Goal: Task Accomplishment & Management: Use online tool/utility

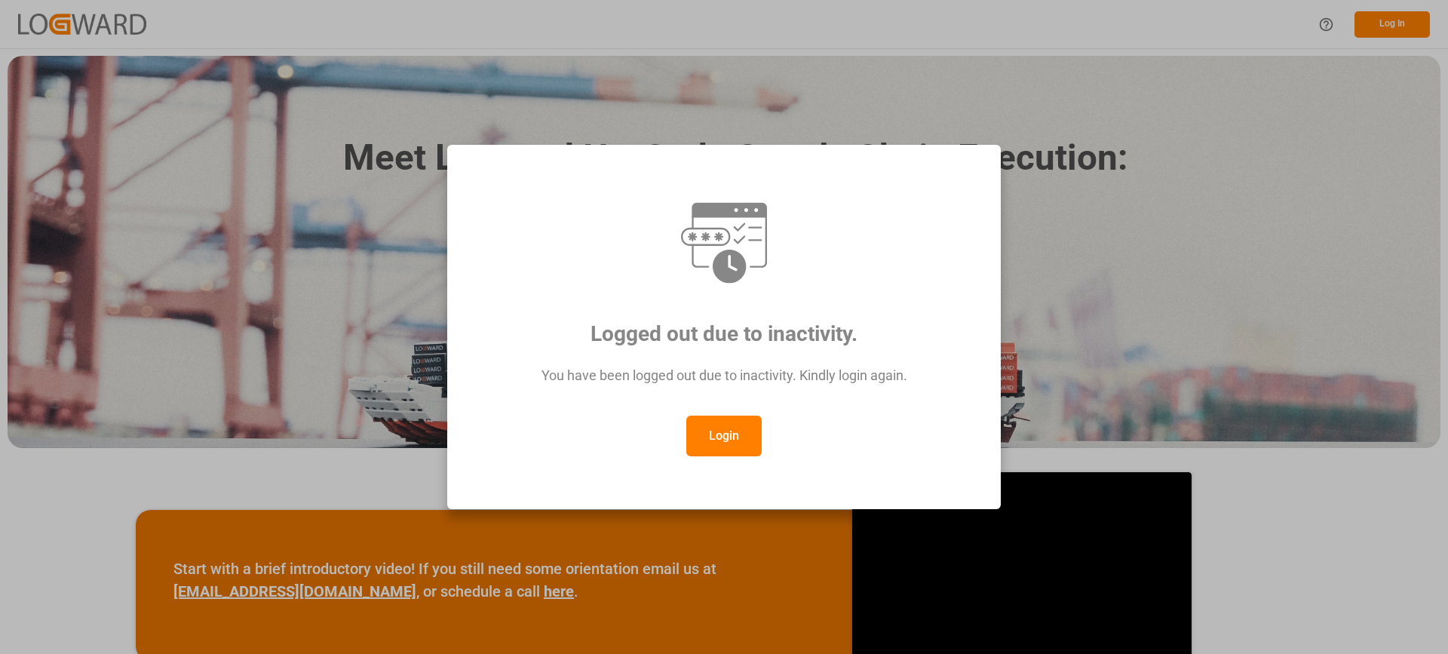
click at [744, 443] on button "Login" at bounding box center [723, 436] width 75 height 41
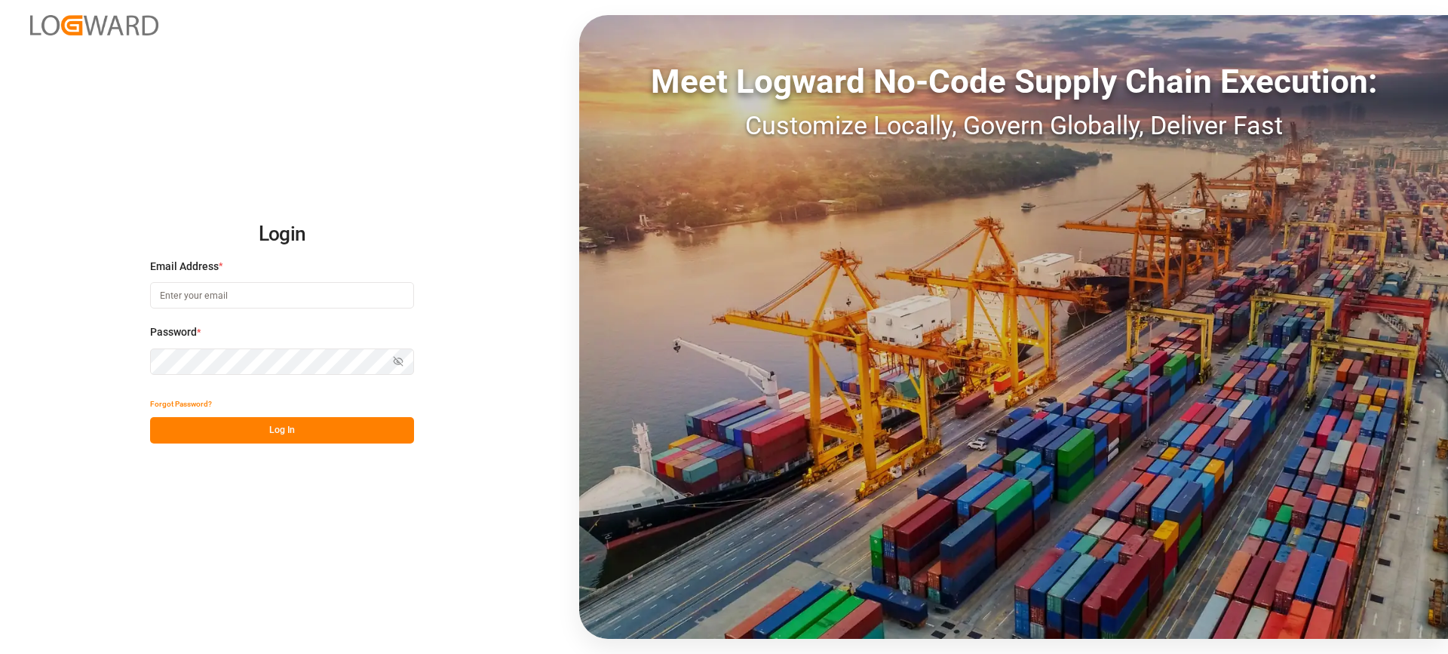
type input "[EMAIL_ADDRESS][PERSON_NAME][DOMAIN_NAME]"
click at [284, 428] on button "Log In" at bounding box center [282, 430] width 264 height 26
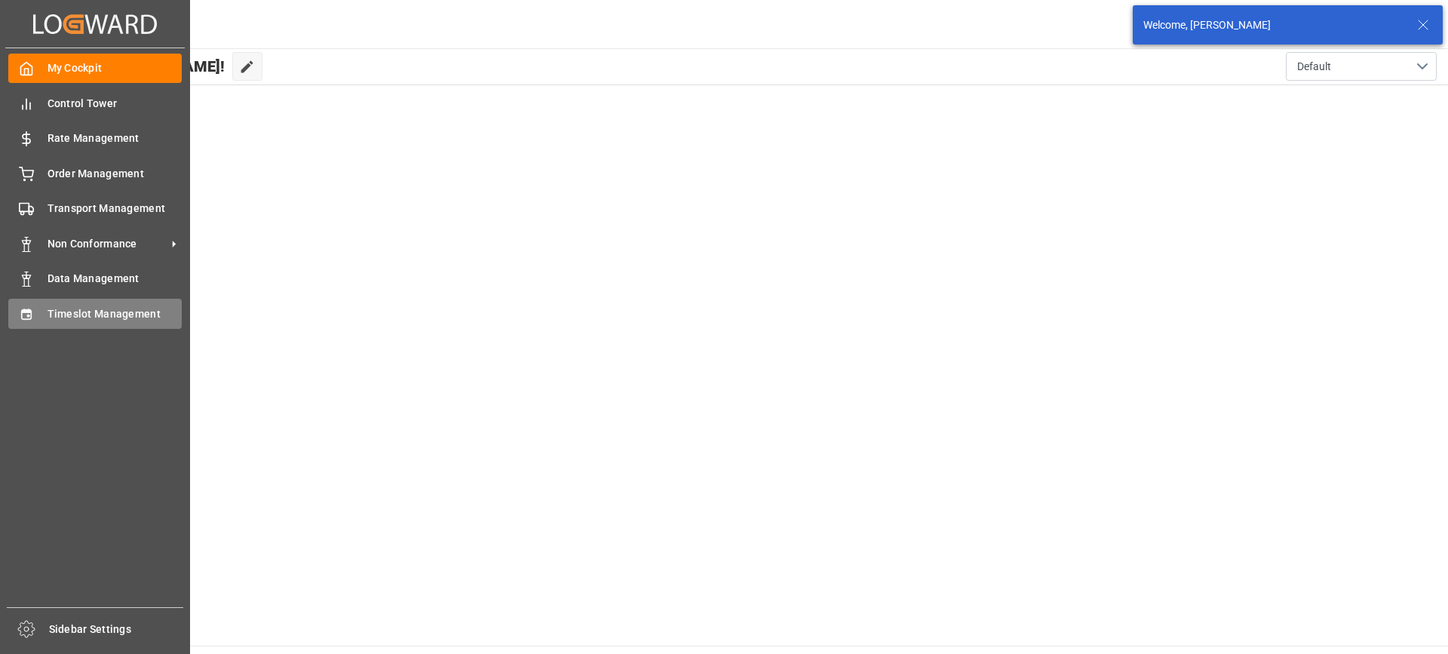
click at [23, 314] on icon at bounding box center [26, 314] width 15 height 15
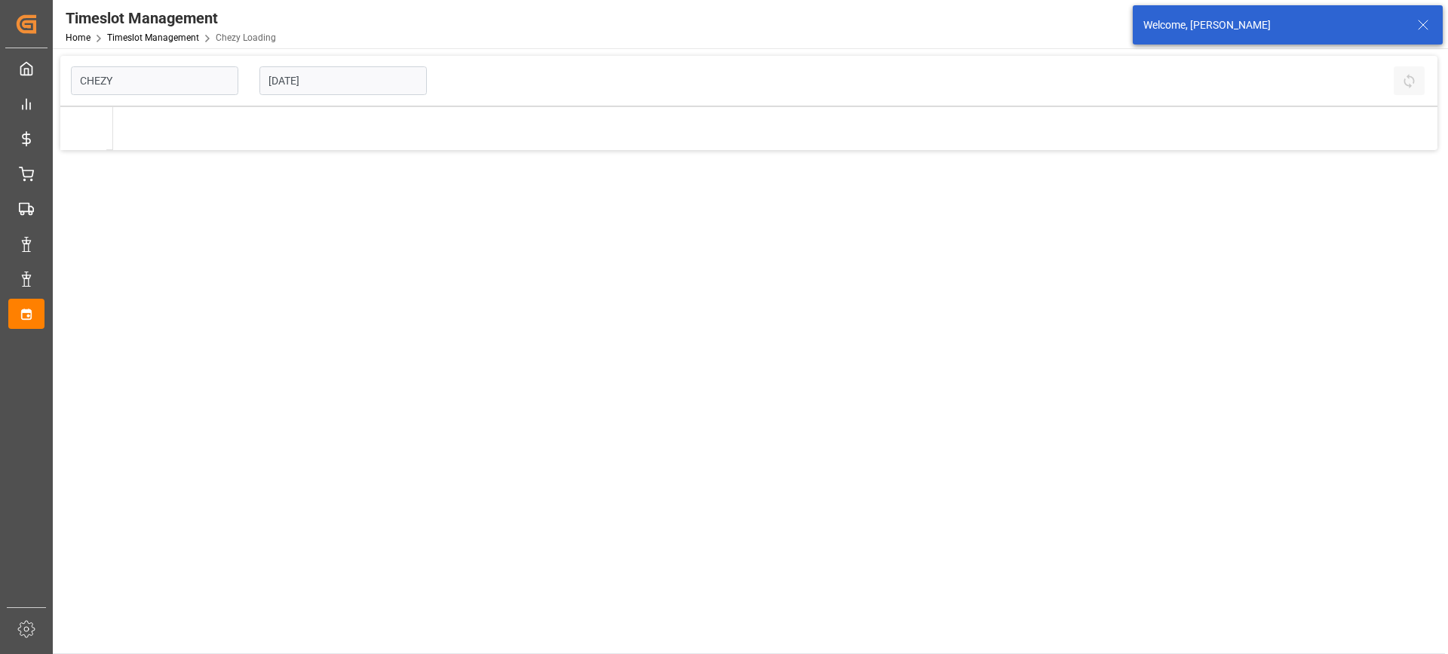
type input "Chezy Loading"
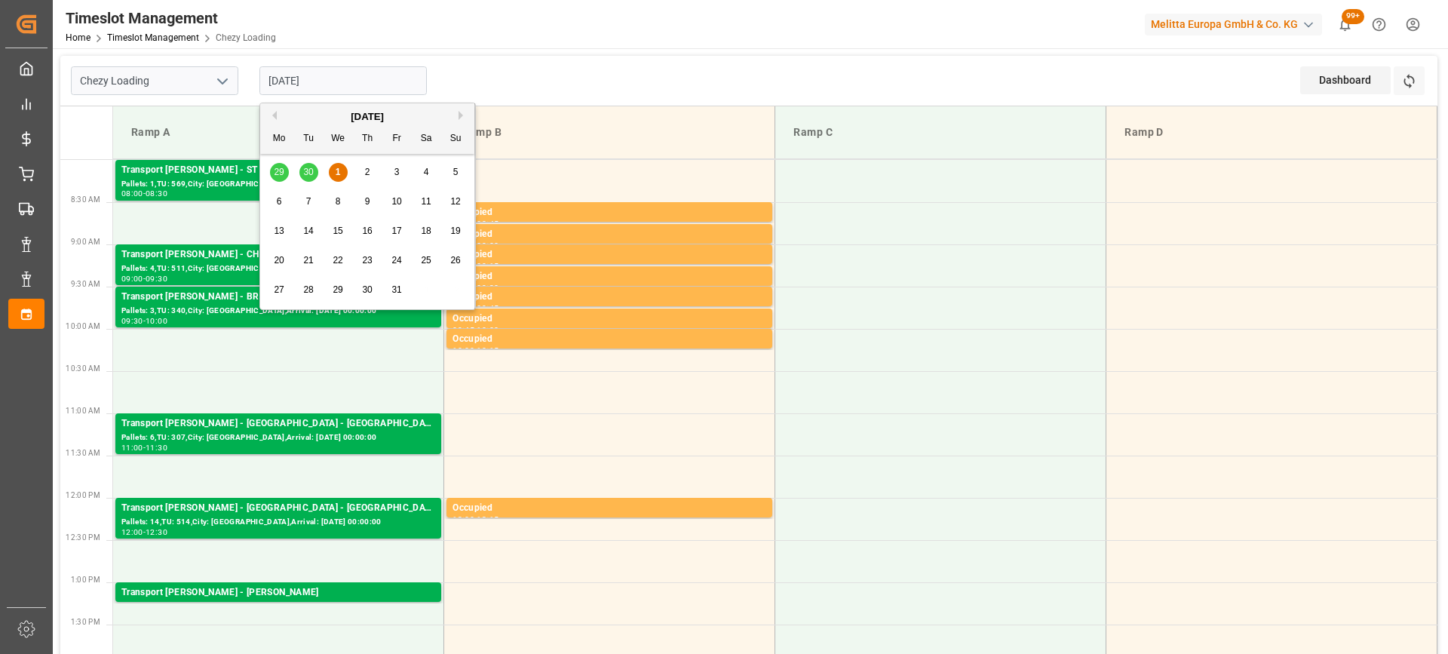
click at [360, 87] on input "[DATE]" at bounding box center [342, 80] width 167 height 29
click at [367, 167] on span "2" at bounding box center [367, 172] width 5 height 11
type input "[DATE]"
